Goal: Task Accomplishment & Management: Use online tool/utility

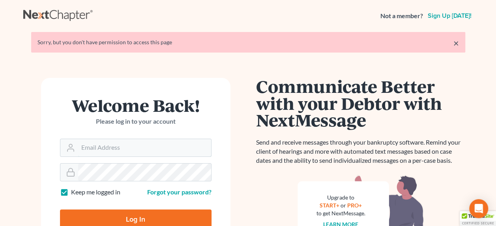
type input "[EMAIL_ADDRESS][DOMAIN_NAME]"
click at [122, 217] on input "Log In" at bounding box center [136, 219] width 152 height 20
type input "Thinking..."
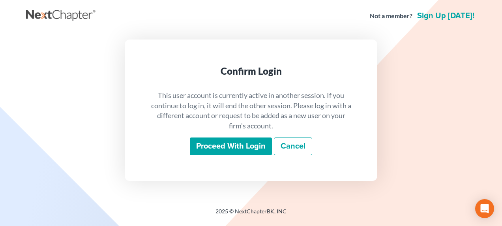
click at [233, 140] on input "Proceed with login" at bounding box center [231, 146] width 82 height 18
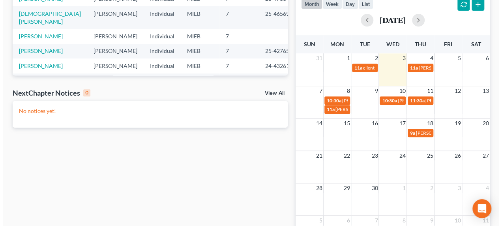
scroll to position [191, 0]
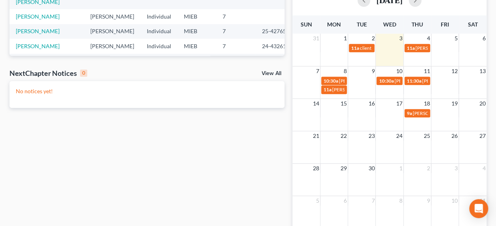
click at [357, 80] on td at bounding box center [362, 85] width 28 height 18
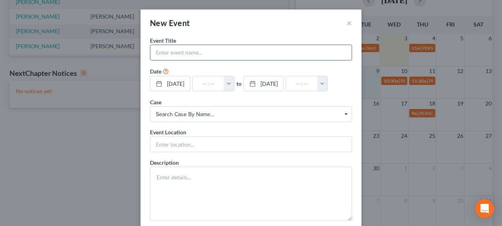
click at [216, 54] on input "text" at bounding box center [250, 52] width 201 height 15
type input "[PERSON_NAME] - signing"
click at [229, 80] on button "button" at bounding box center [229, 83] width 10 height 15
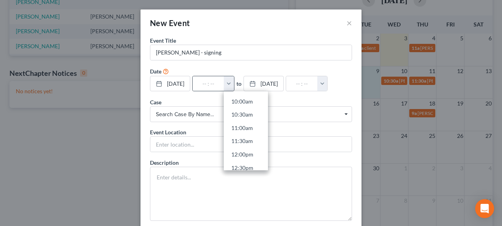
scroll to position [268, 0]
click at [249, 152] on link "12:00pm" at bounding box center [246, 151] width 44 height 13
type input "12:00pm"
type input "01:00pm"
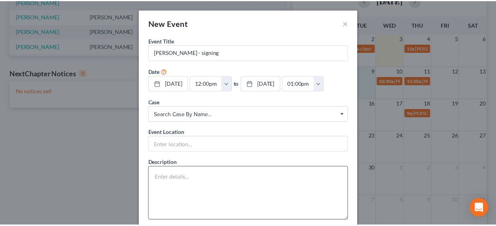
scroll to position [43, 0]
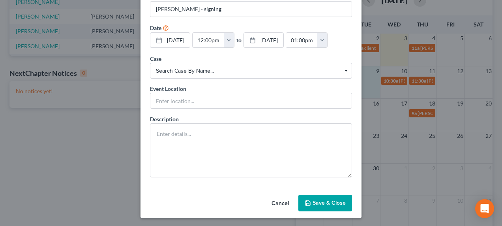
click at [316, 197] on button "Save & Close" at bounding box center [325, 203] width 54 height 17
